Goal: Task Accomplishment & Management: Use online tool/utility

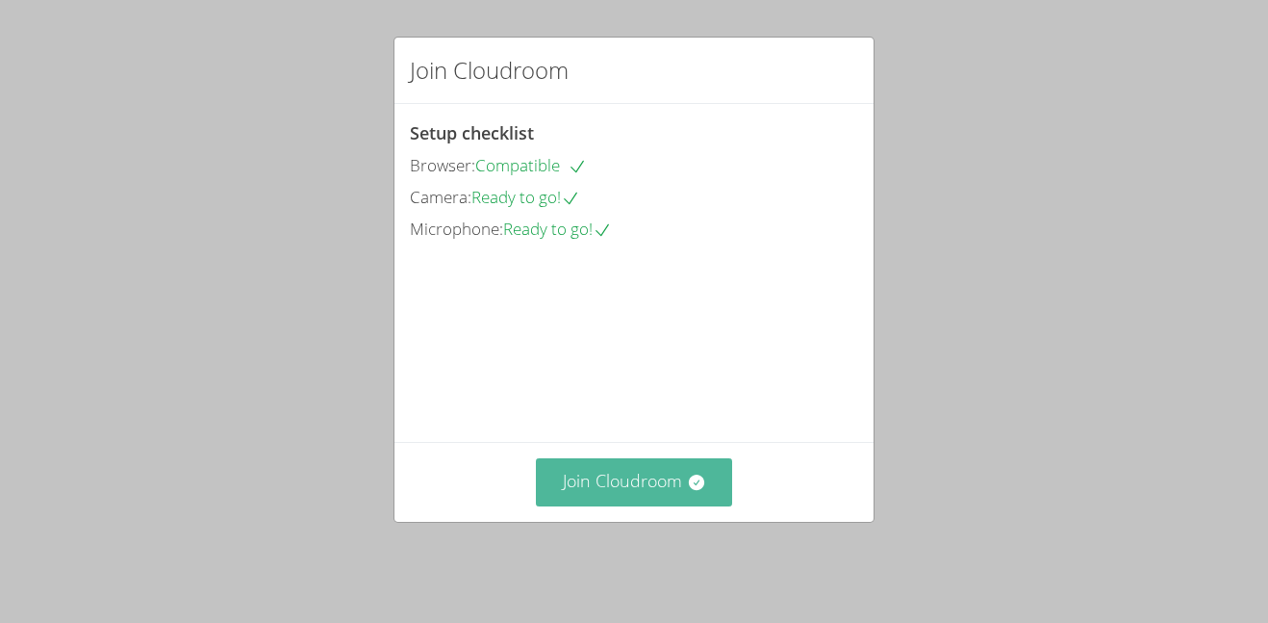
click at [703, 492] on icon at bounding box center [696, 481] width 19 height 19
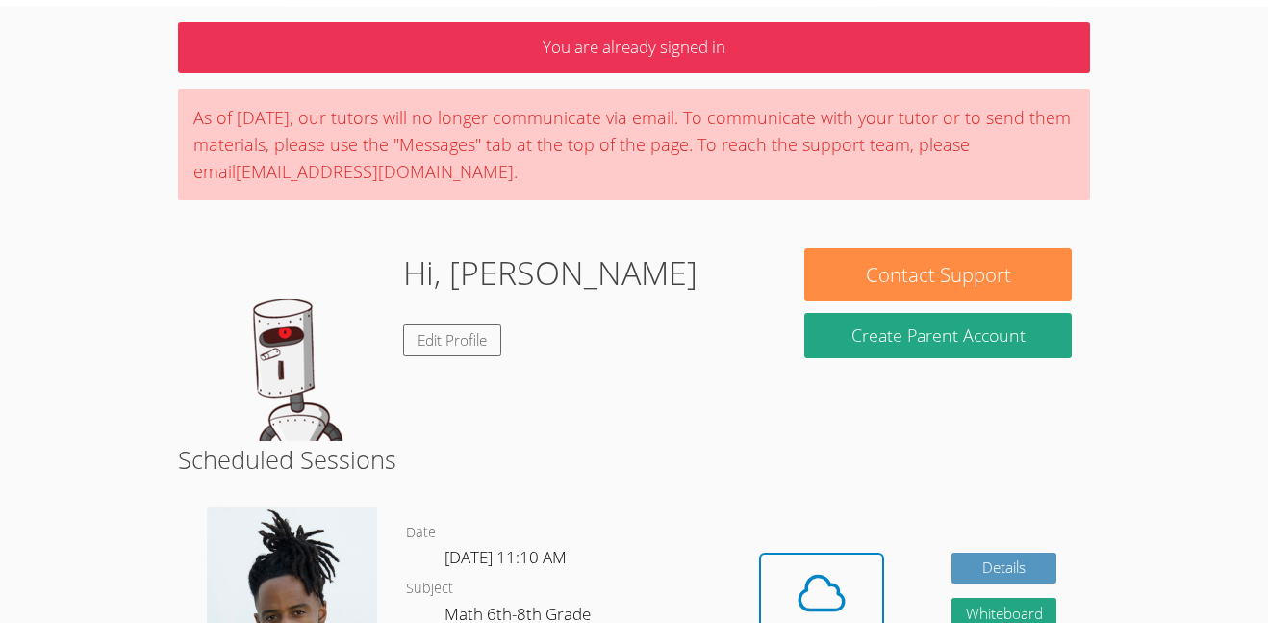
scroll to position [65, 0]
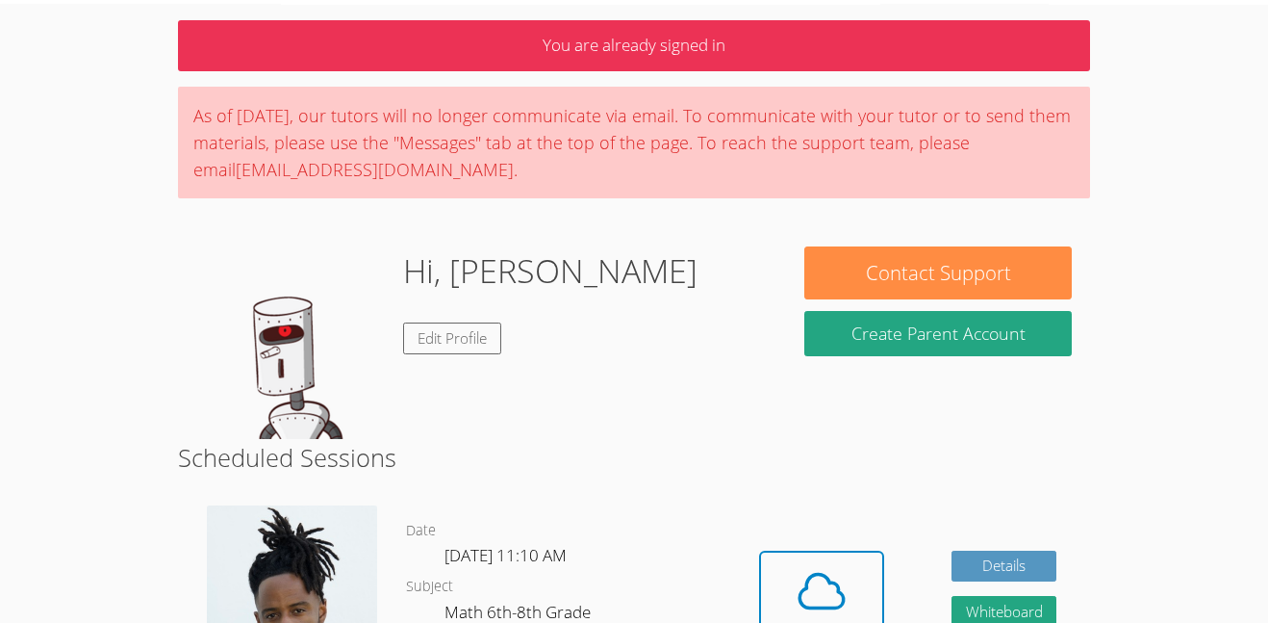
click at [652, 390] on div "Hi, [PERSON_NAME] Edit Profile" at bounding box center [481, 342] width 572 height 192
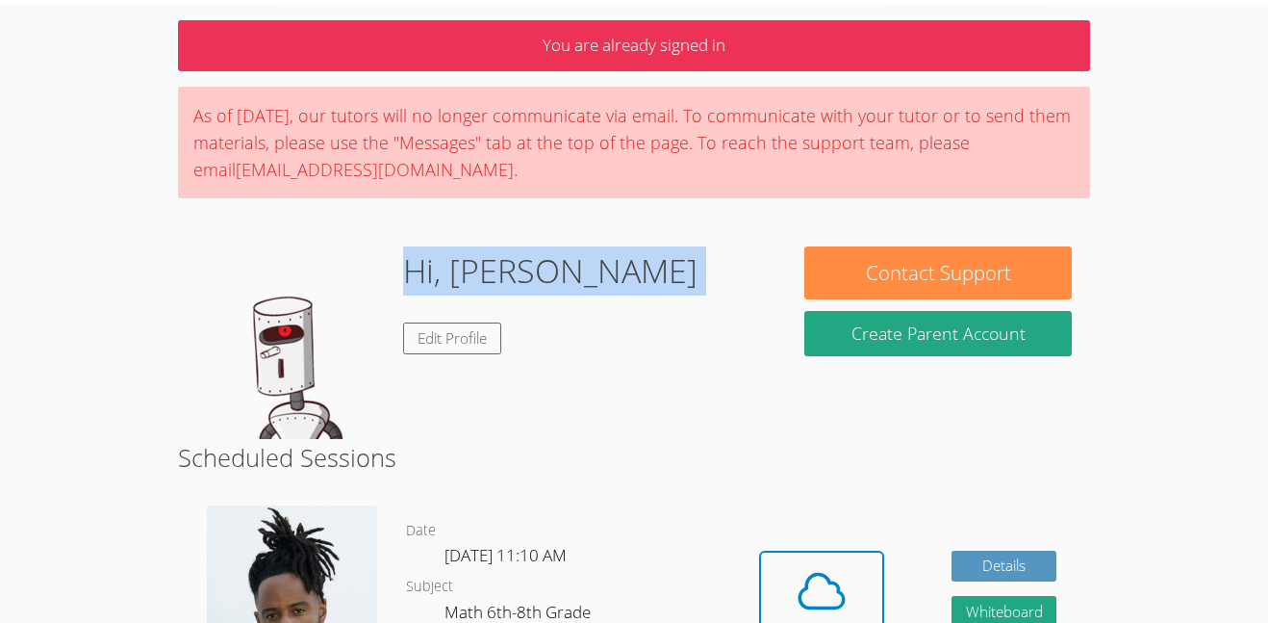
click at [652, 390] on div "Hi, [PERSON_NAME] Edit Profile" at bounding box center [481, 342] width 572 height 192
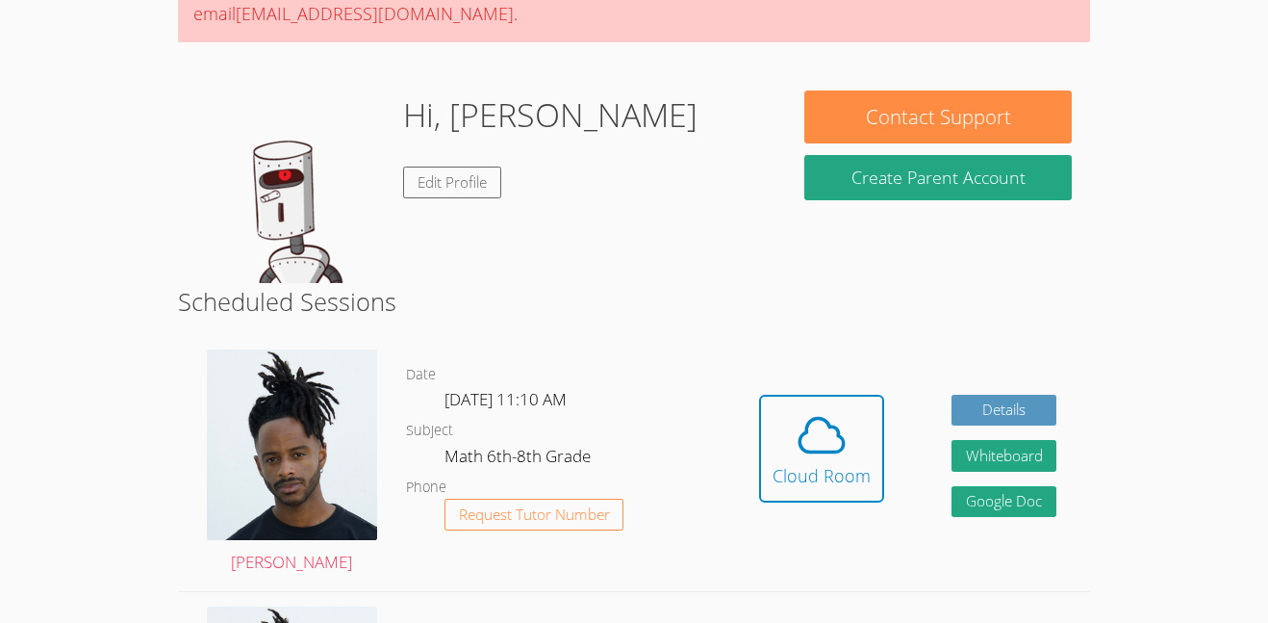
scroll to position [228, 0]
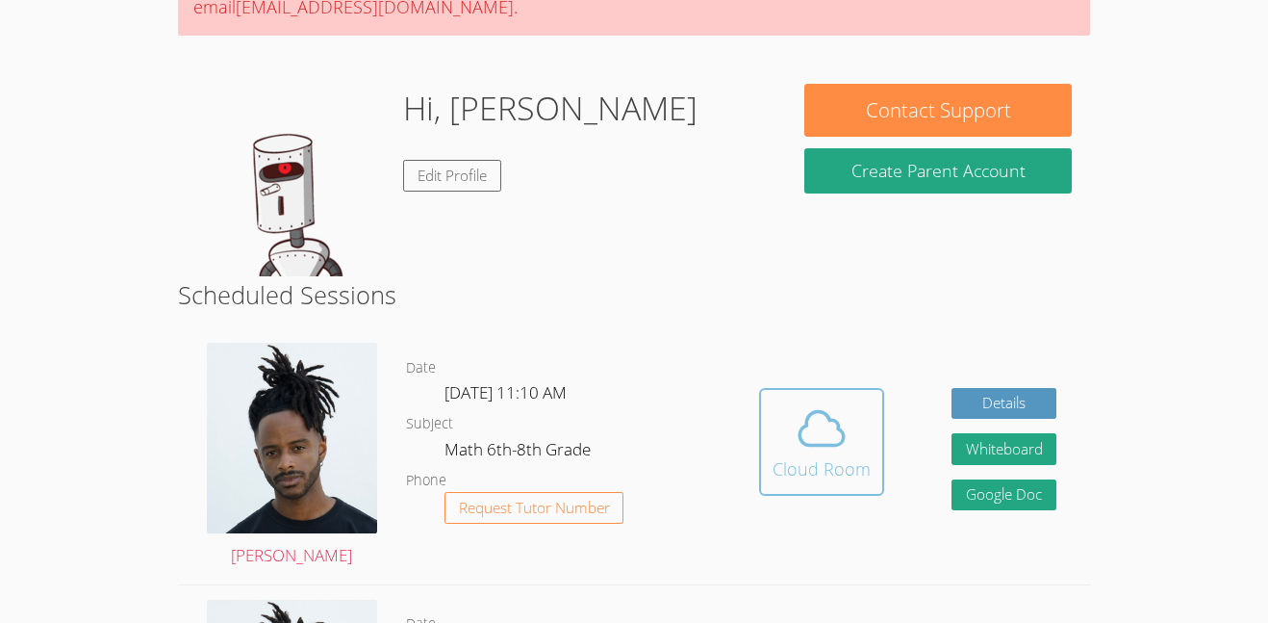
click at [810, 458] on div "Cloud Room" at bounding box center [822, 468] width 98 height 27
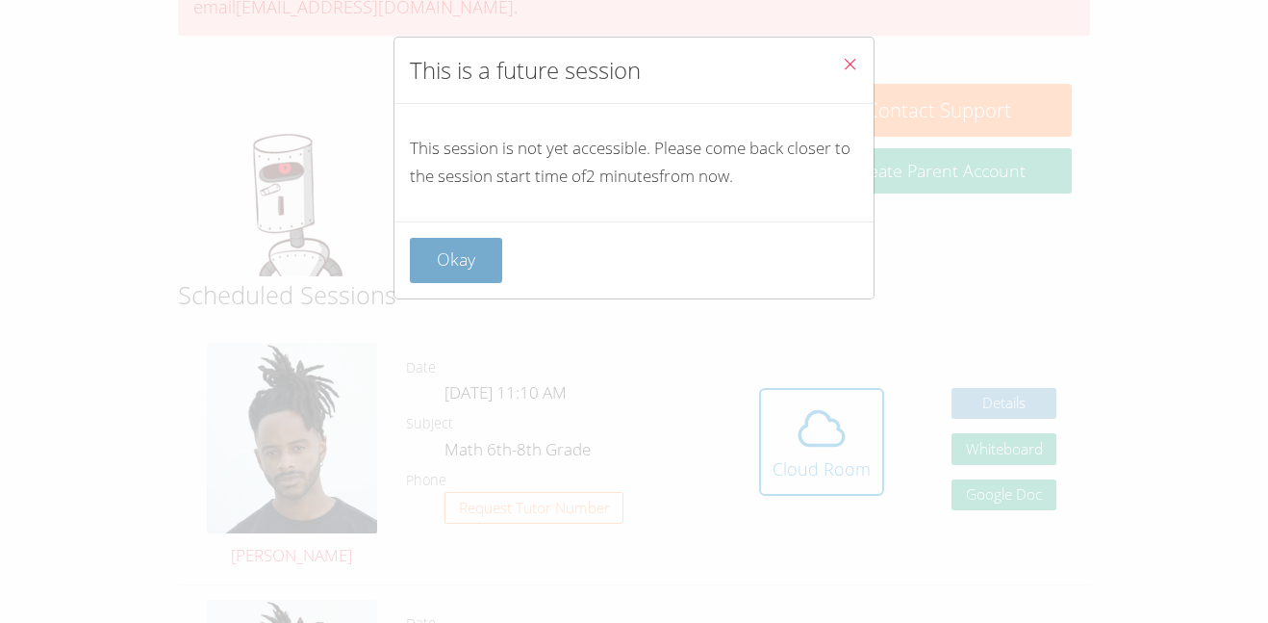
click at [490, 246] on button "Okay" at bounding box center [456, 260] width 92 height 45
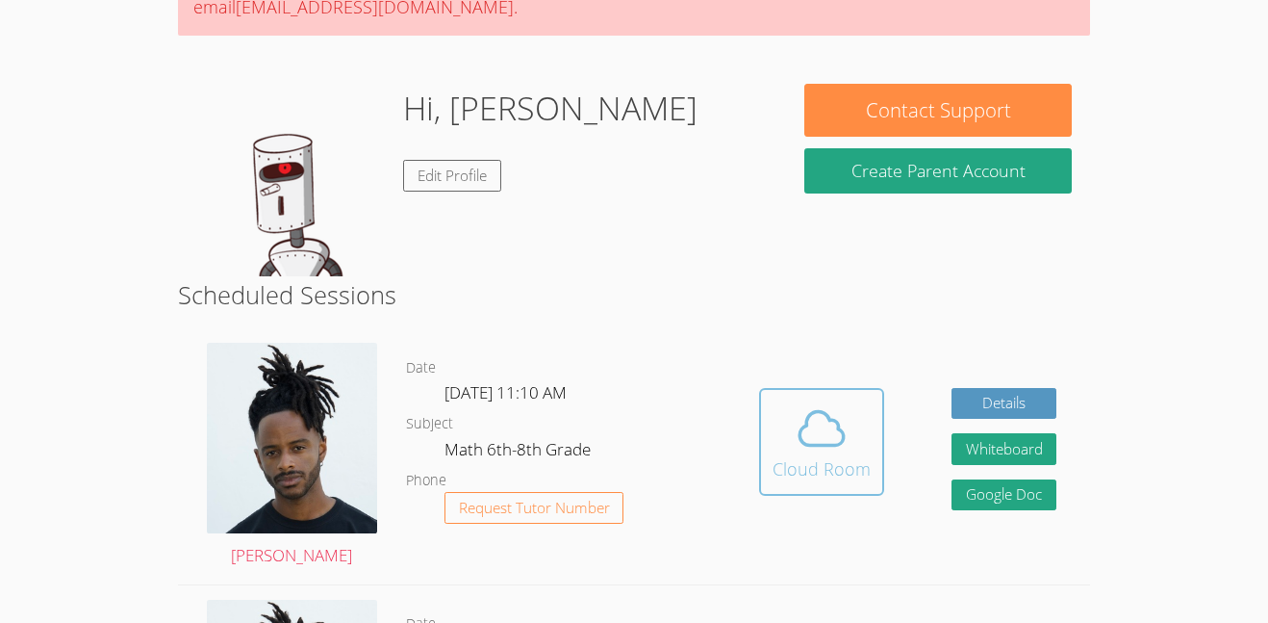
click at [770, 398] on button "Cloud Room" at bounding box center [821, 442] width 125 height 108
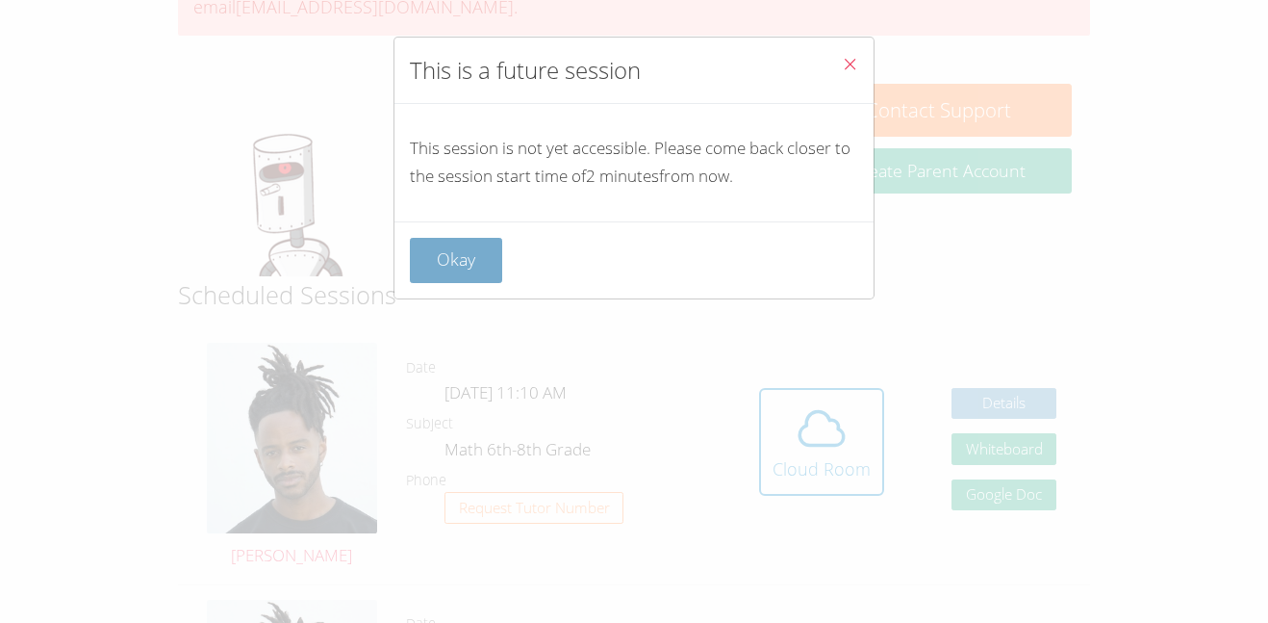
click at [492, 276] on button "Okay" at bounding box center [456, 260] width 92 height 45
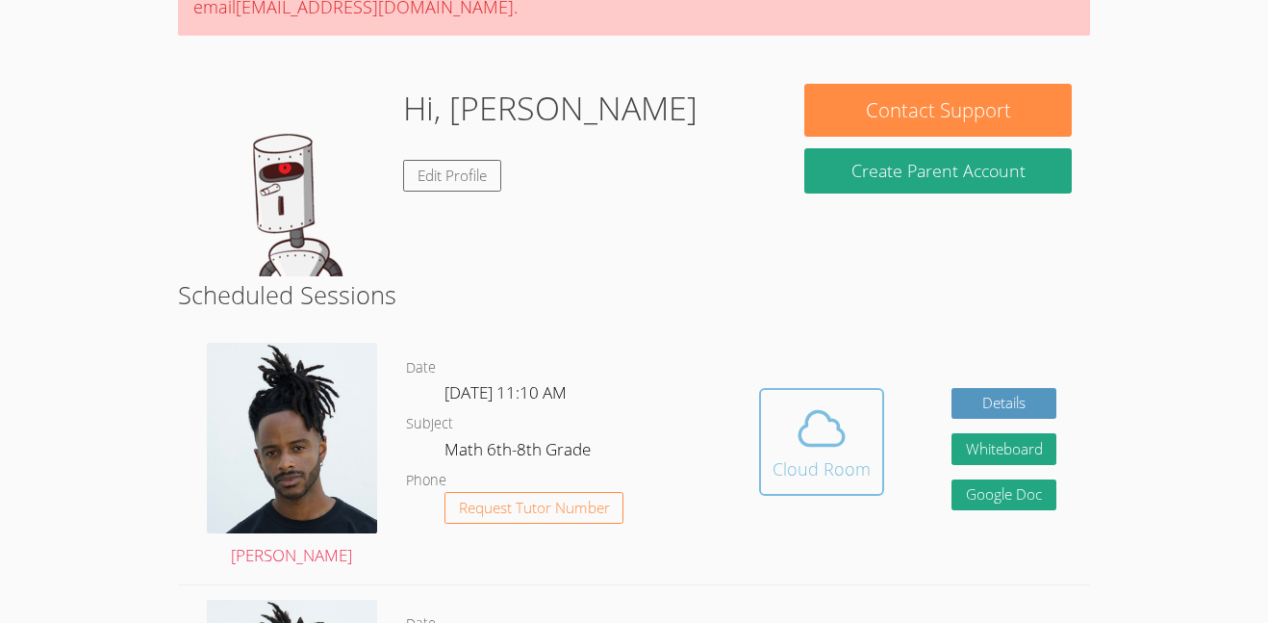
click at [860, 457] on div "Cloud Room" at bounding box center [822, 468] width 98 height 27
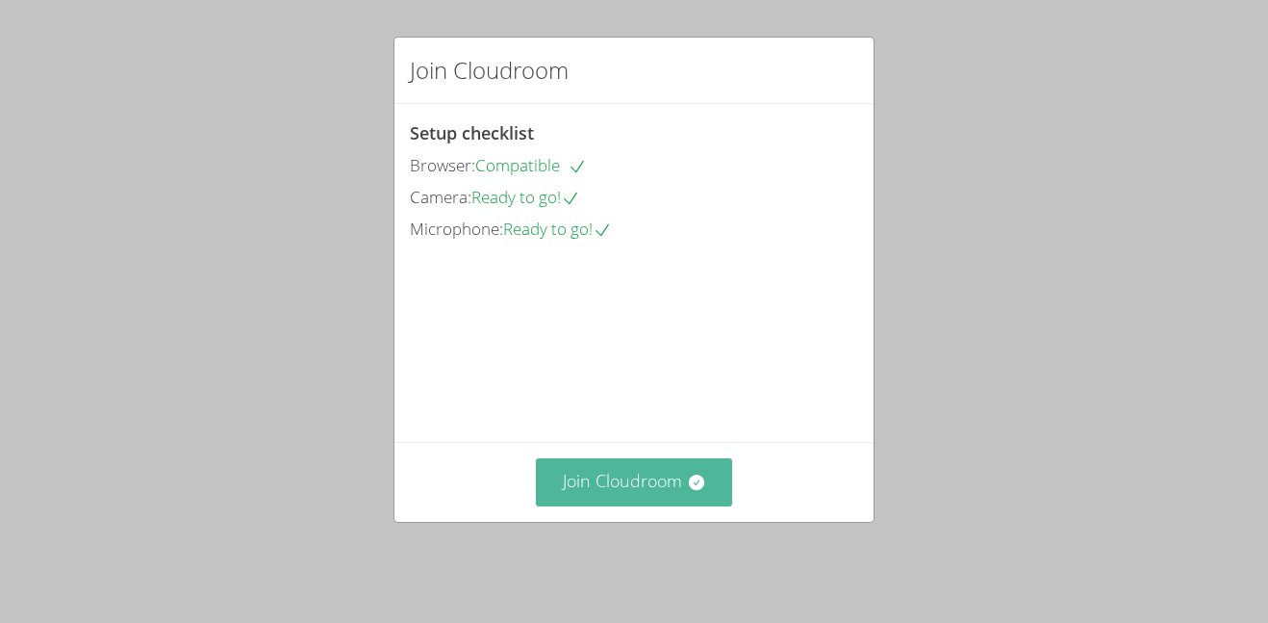
click at [706, 505] on button "Join Cloudroom" at bounding box center [634, 481] width 197 height 47
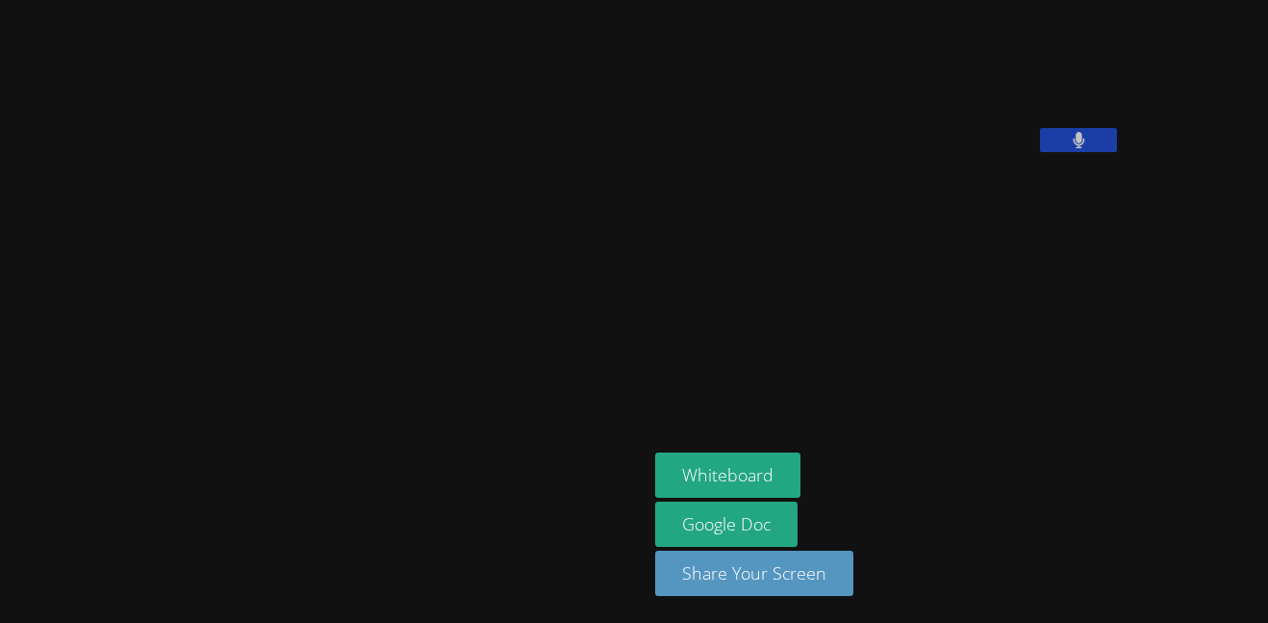
click at [1040, 152] on button at bounding box center [1078, 140] width 77 height 24
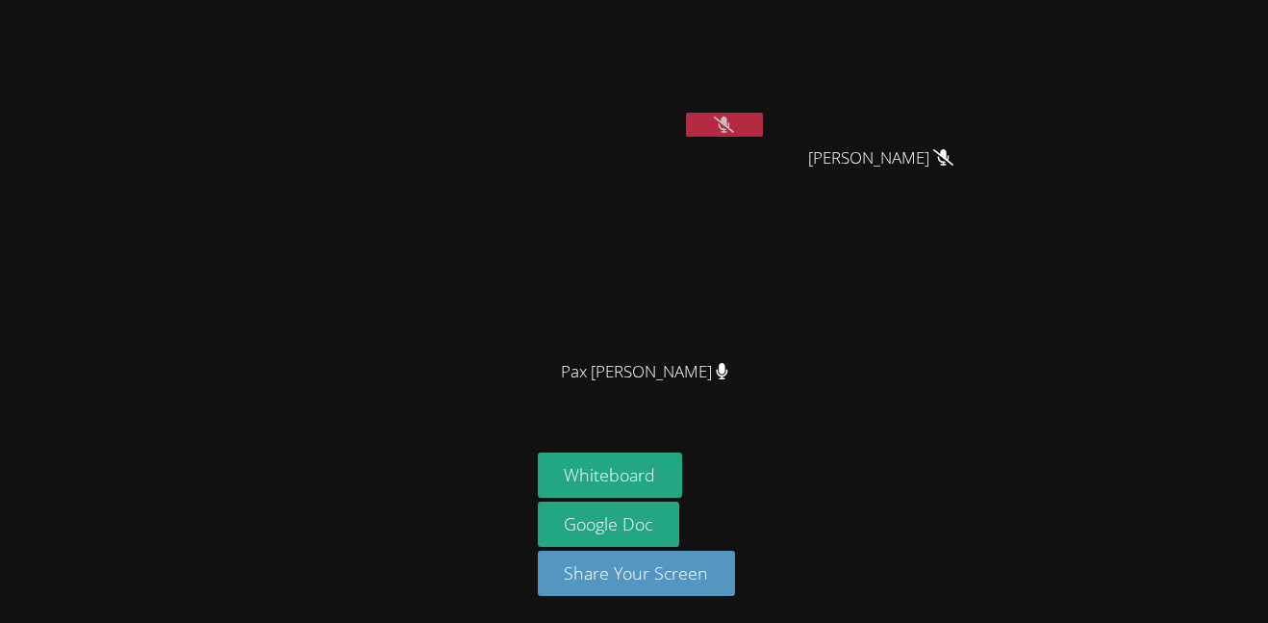
click at [747, 129] on button at bounding box center [724, 125] width 77 height 24
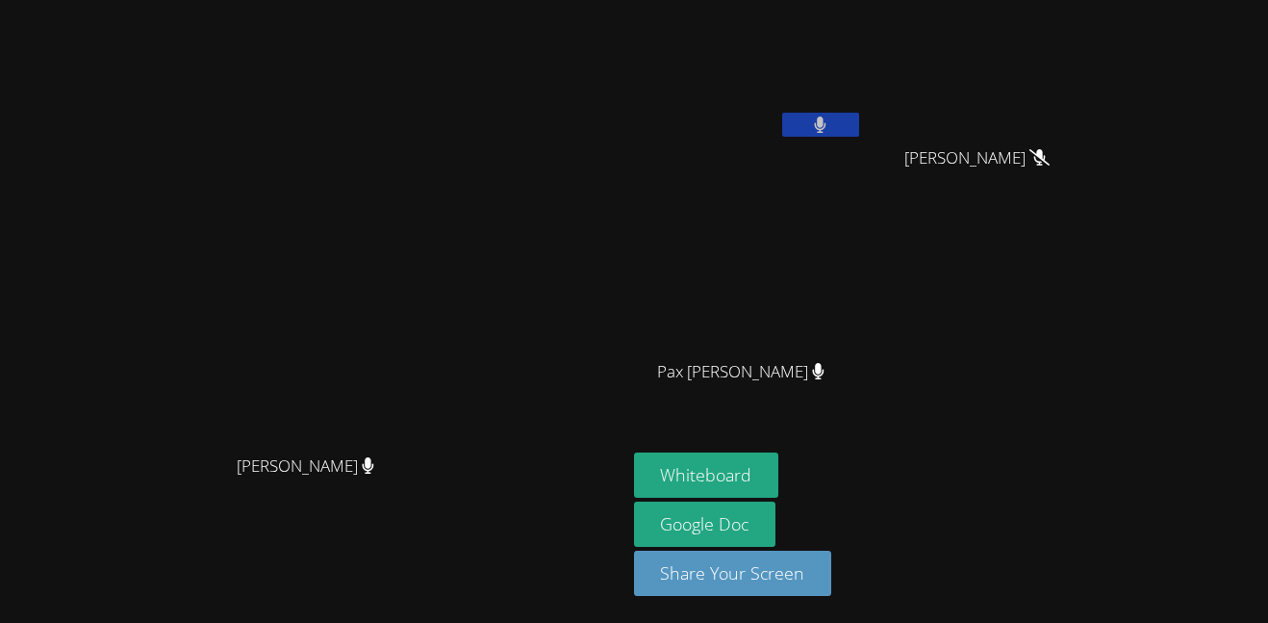
click at [826, 123] on icon at bounding box center [820, 124] width 13 height 16
click at [859, 121] on button at bounding box center [820, 125] width 77 height 24
click at [1100, 530] on div "Whiteboard Google Doc Share Your Screen" at bounding box center [867, 531] width 466 height 159
click at [1078, 515] on div "Whiteboard Google Doc Share Your Screen" at bounding box center [867, 531] width 466 height 159
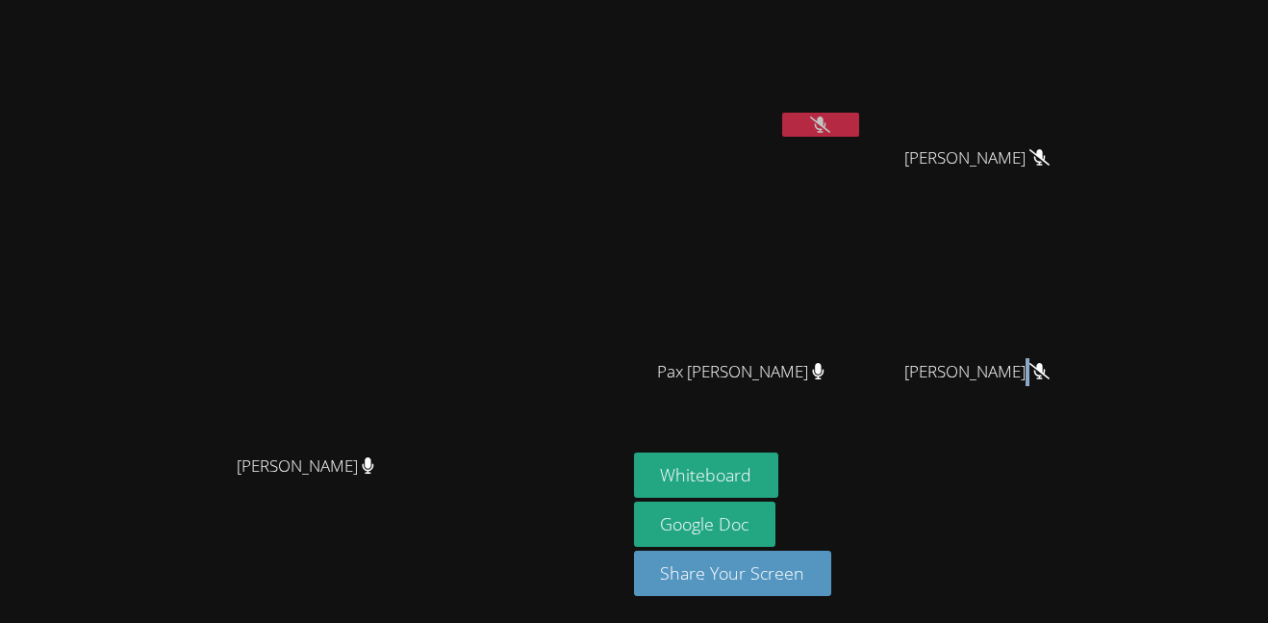
click at [1078, 515] on div "Whiteboard Google Doc Share Your Screen" at bounding box center [867, 531] width 466 height 159
click at [1040, 497] on div "Whiteboard Google Doc Share Your Screen" at bounding box center [867, 531] width 466 height 159
click at [842, 254] on video at bounding box center [748, 285] width 229 height 129
click at [779, 464] on button "Whiteboard" at bounding box center [706, 474] width 145 height 45
click at [859, 130] on button at bounding box center [820, 125] width 77 height 24
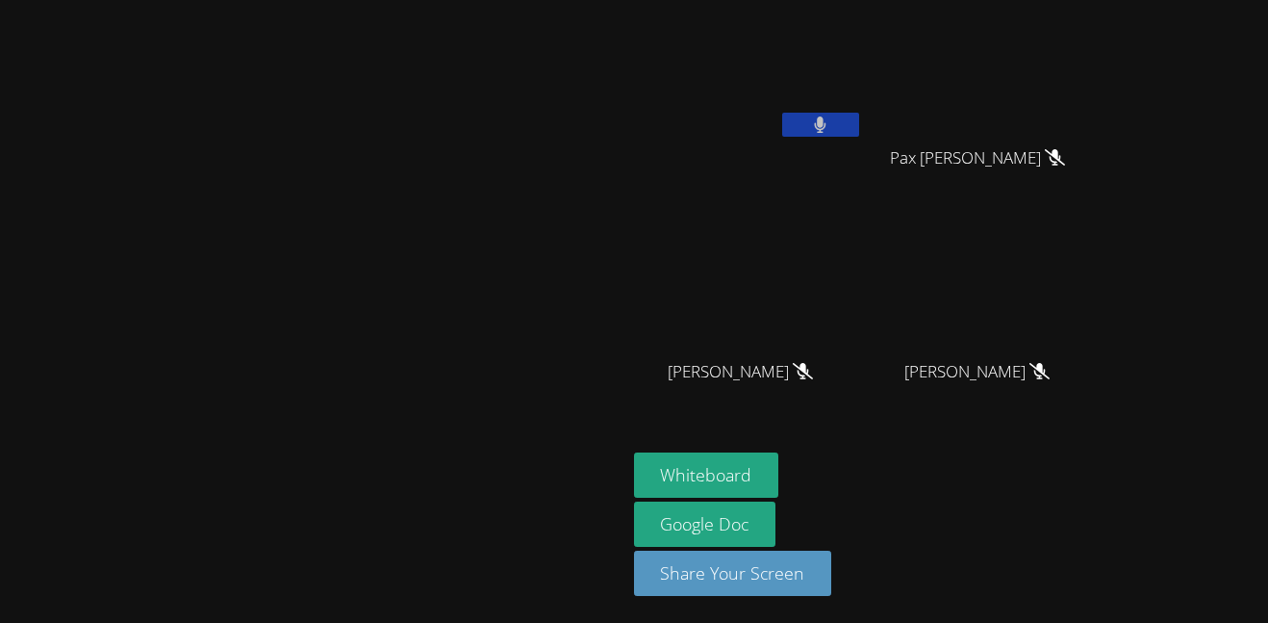
click at [859, 125] on button at bounding box center [820, 125] width 77 height 24
